Goal: Task Accomplishment & Management: Complete application form

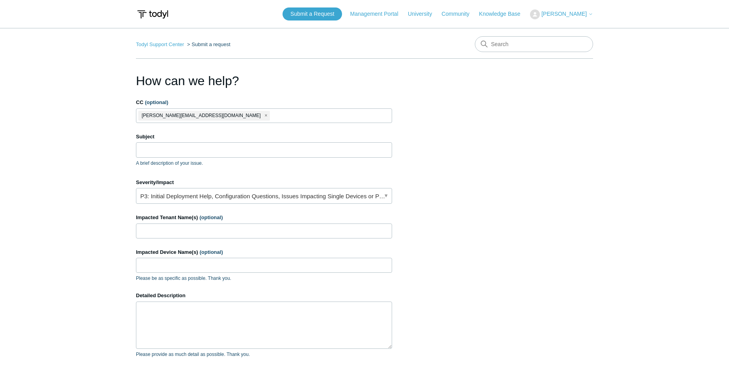
click at [179, 152] on input "Subject" at bounding box center [264, 149] width 256 height 15
type input "D"
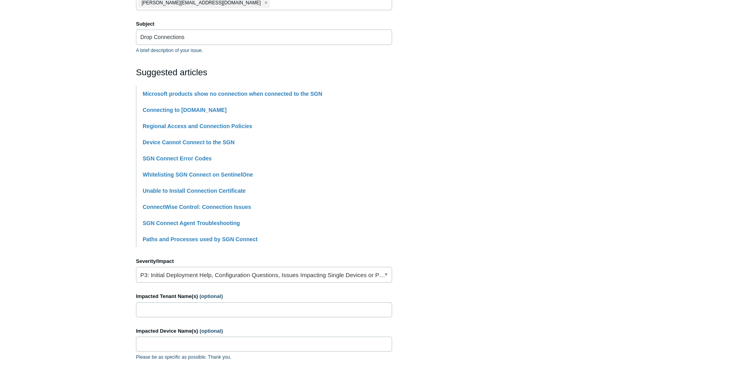
scroll to position [114, 0]
type input "Drop Connections"
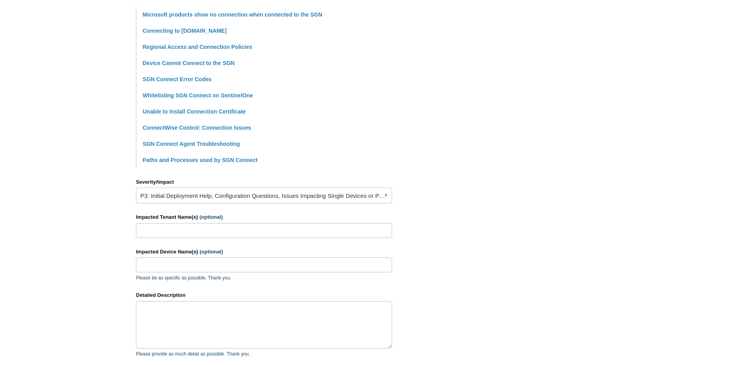
scroll to position [192, 0]
click at [178, 225] on input "Impacted Tenant Name(s) (optional)" at bounding box center [264, 230] width 256 height 15
type input "Apex Energetics"
paste input "CS-STATION006"
paste input "CS-STATION001"
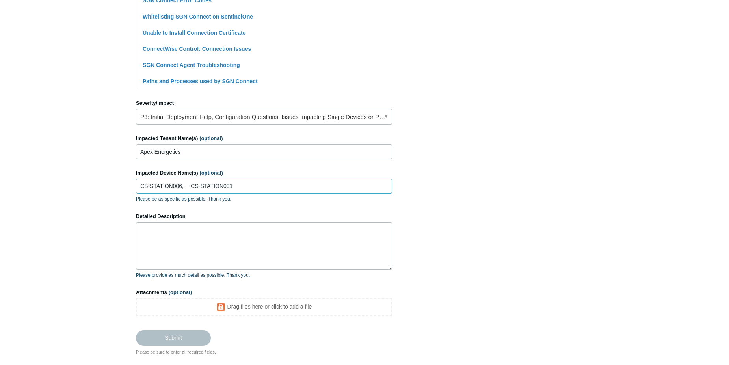
scroll to position [271, 0]
drag, startPoint x: 190, startPoint y: 184, endPoint x: 198, endPoint y: 216, distance: 33.4
click at [190, 185] on input "CS-STATION006, CS-STATION001" at bounding box center [264, 185] width 256 height 15
type input "CS-STATION006, CS-STATION001"
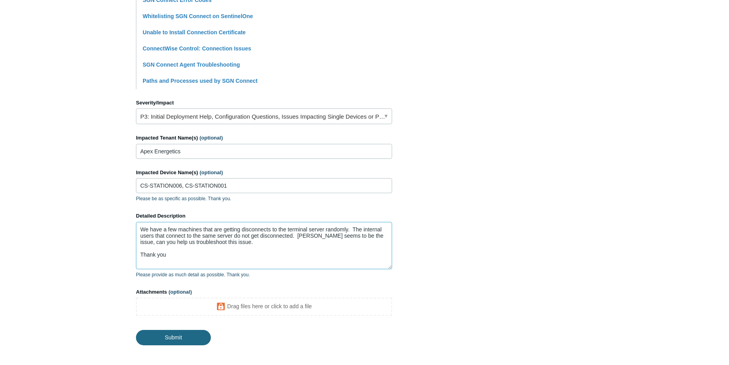
type textarea "We have a few machines that are getting disconnects to the terminal server rand…"
click at [181, 338] on input "Submit" at bounding box center [173, 338] width 75 height 16
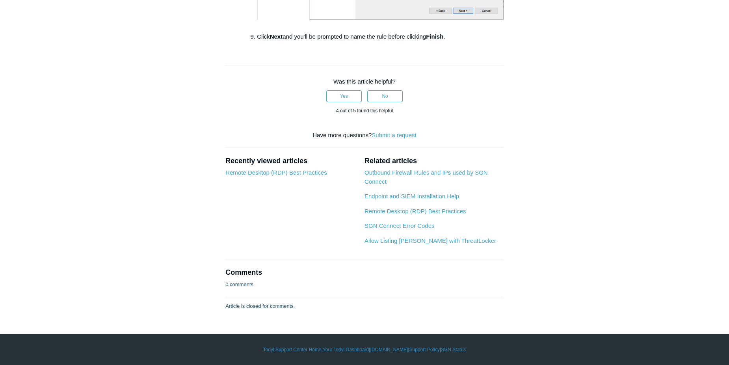
scroll to position [1579, 0]
